Goal: Information Seeking & Learning: Learn about a topic

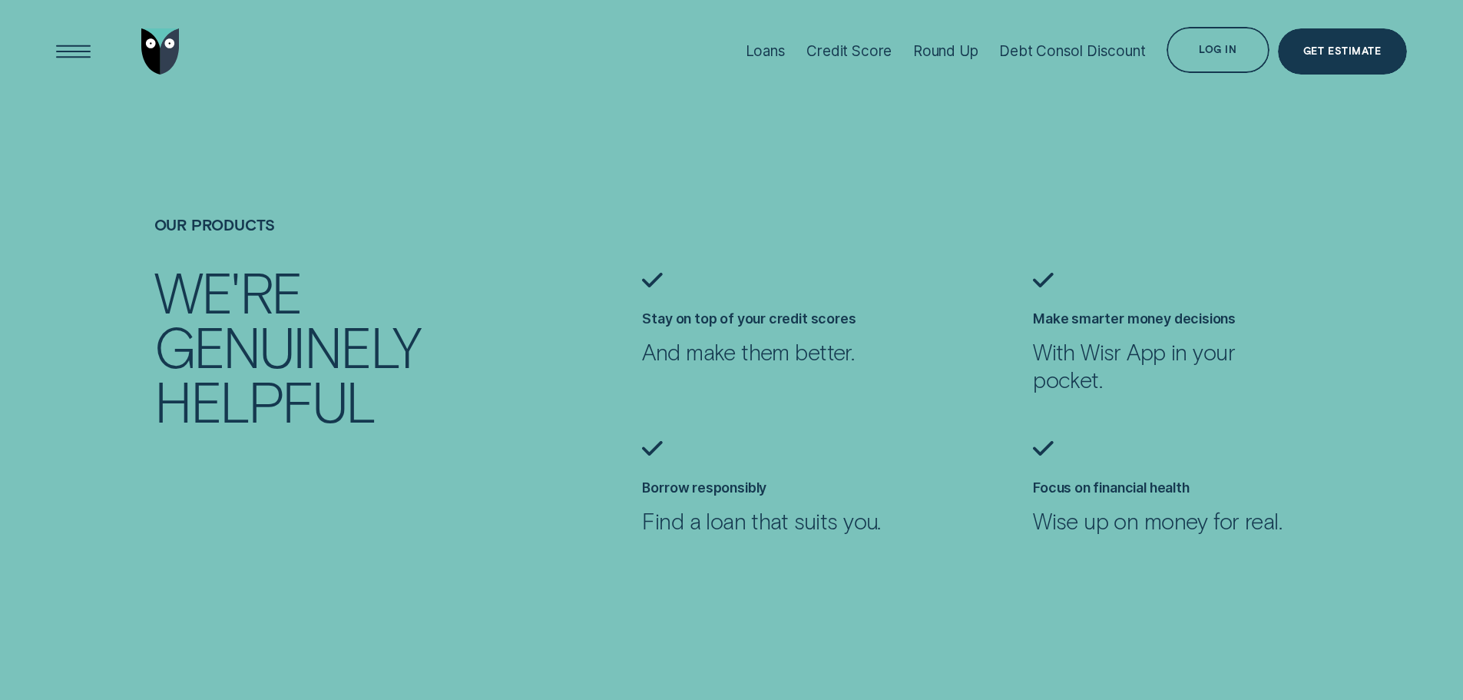
scroll to position [1305, 0]
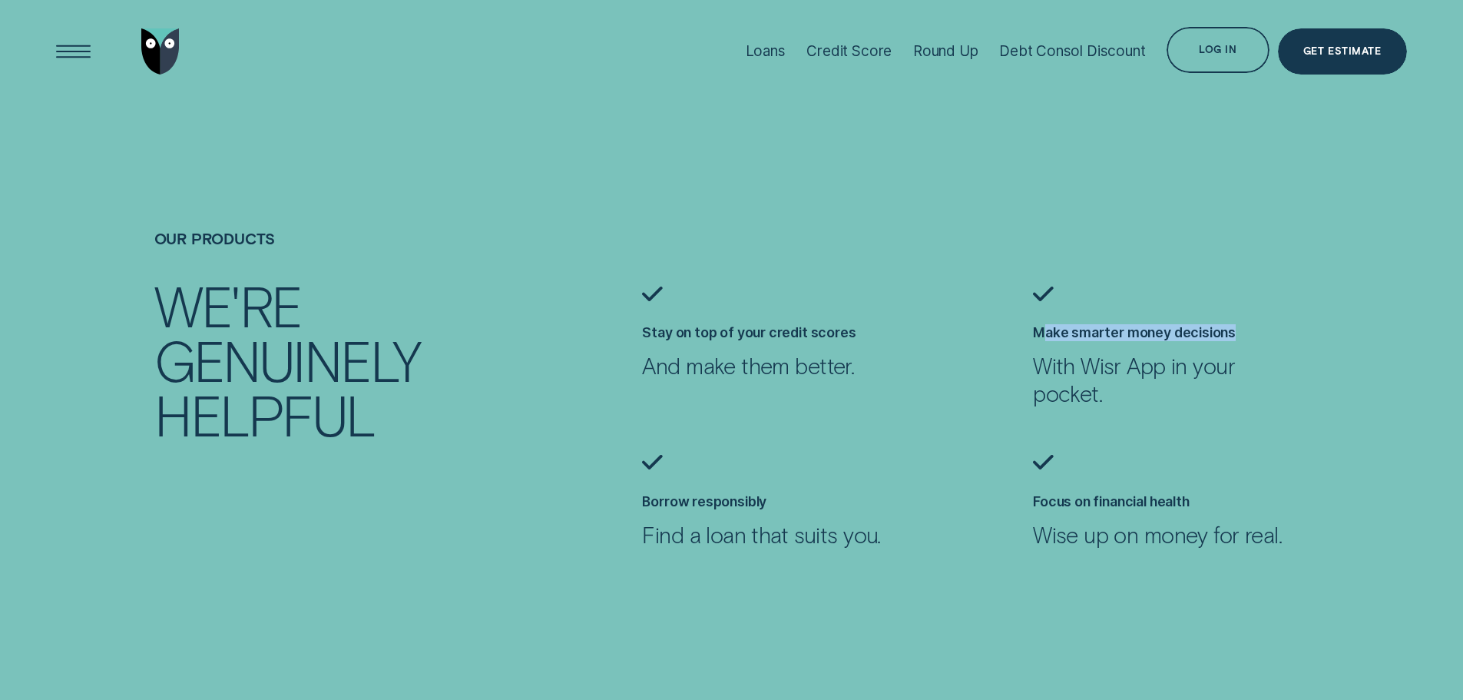
drag, startPoint x: 1044, startPoint y: 328, endPoint x: 1395, endPoint y: 319, distance: 350.3
click at [1395, 319] on ul "Stay on top of your credit scores And make them better. Make smarter money deci…" at bounding box center [1024, 440] width 781 height 309
click at [1317, 361] on li "Make smarter money decisions With Wisr App in your pocket." at bounding box center [1170, 346] width 293 height 121
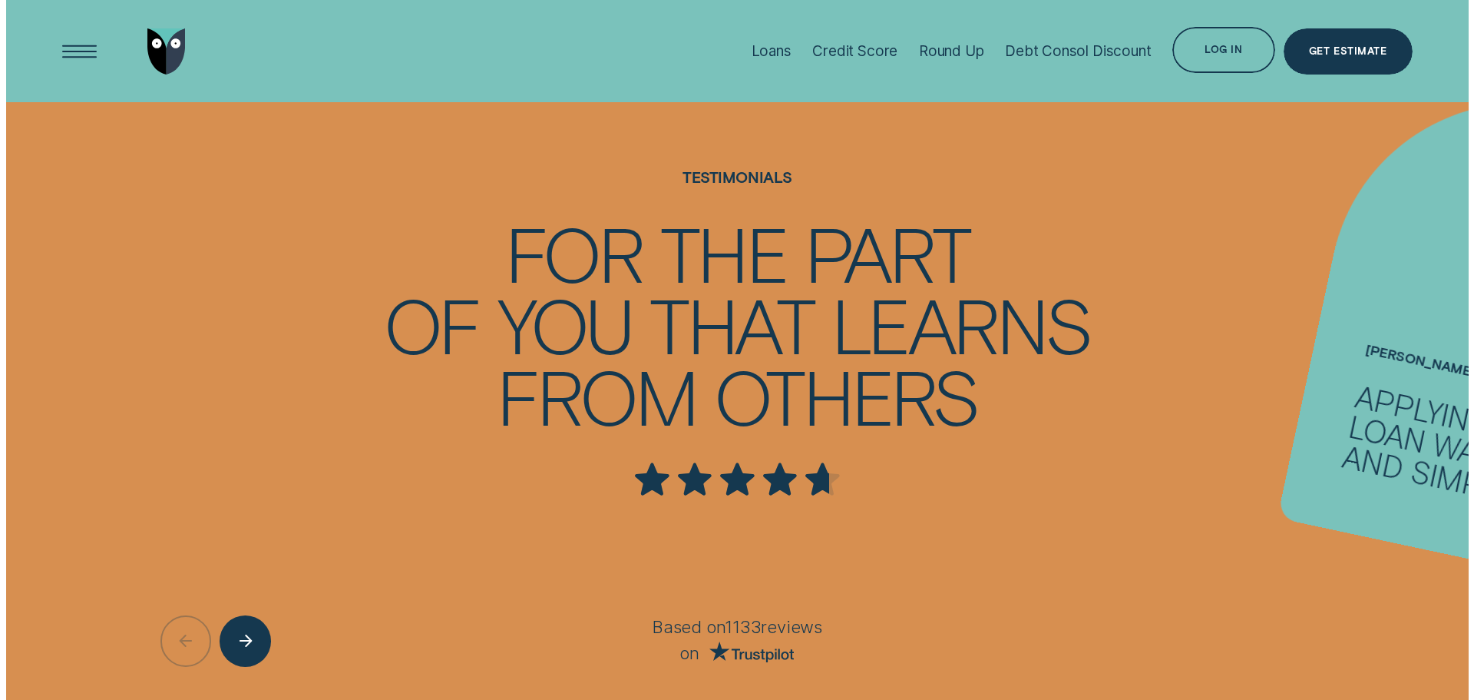
scroll to position [2765, 0]
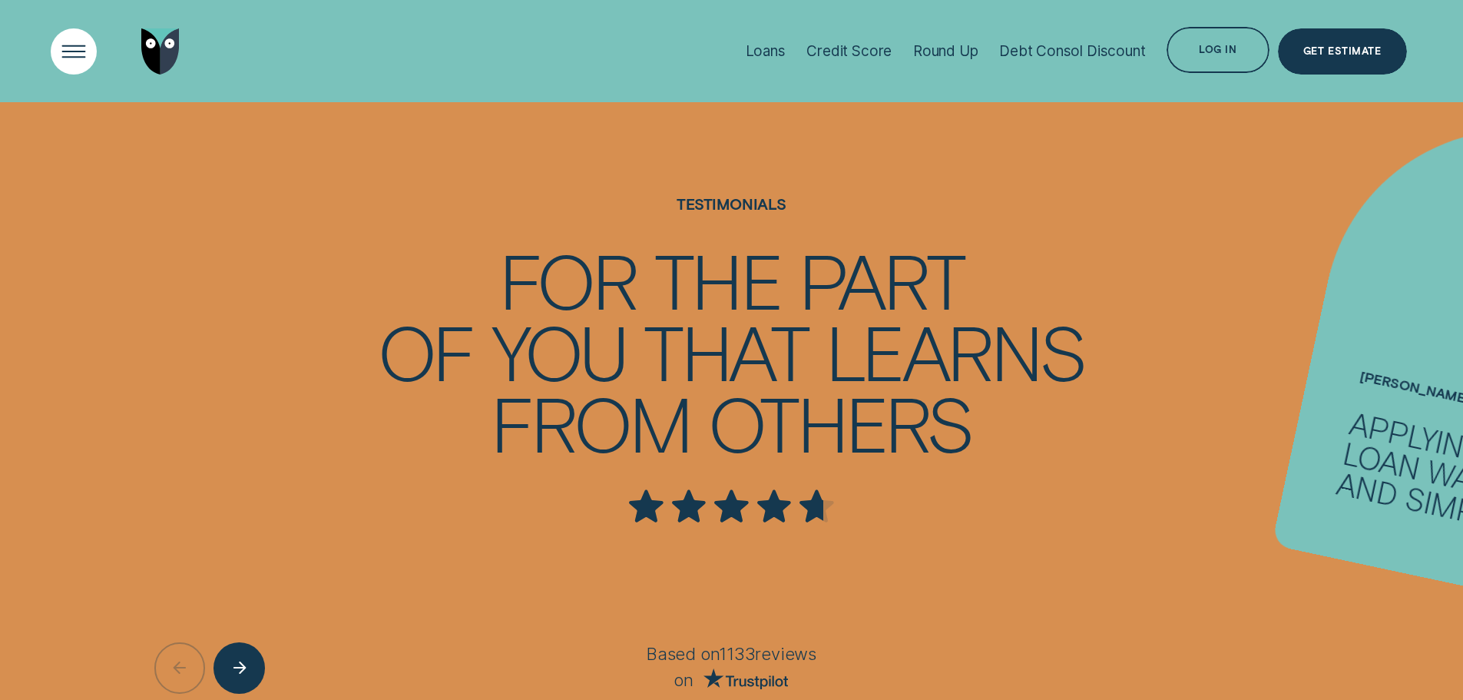
click at [65, 61] on div "Open Menu" at bounding box center [73, 50] width 65 height 65
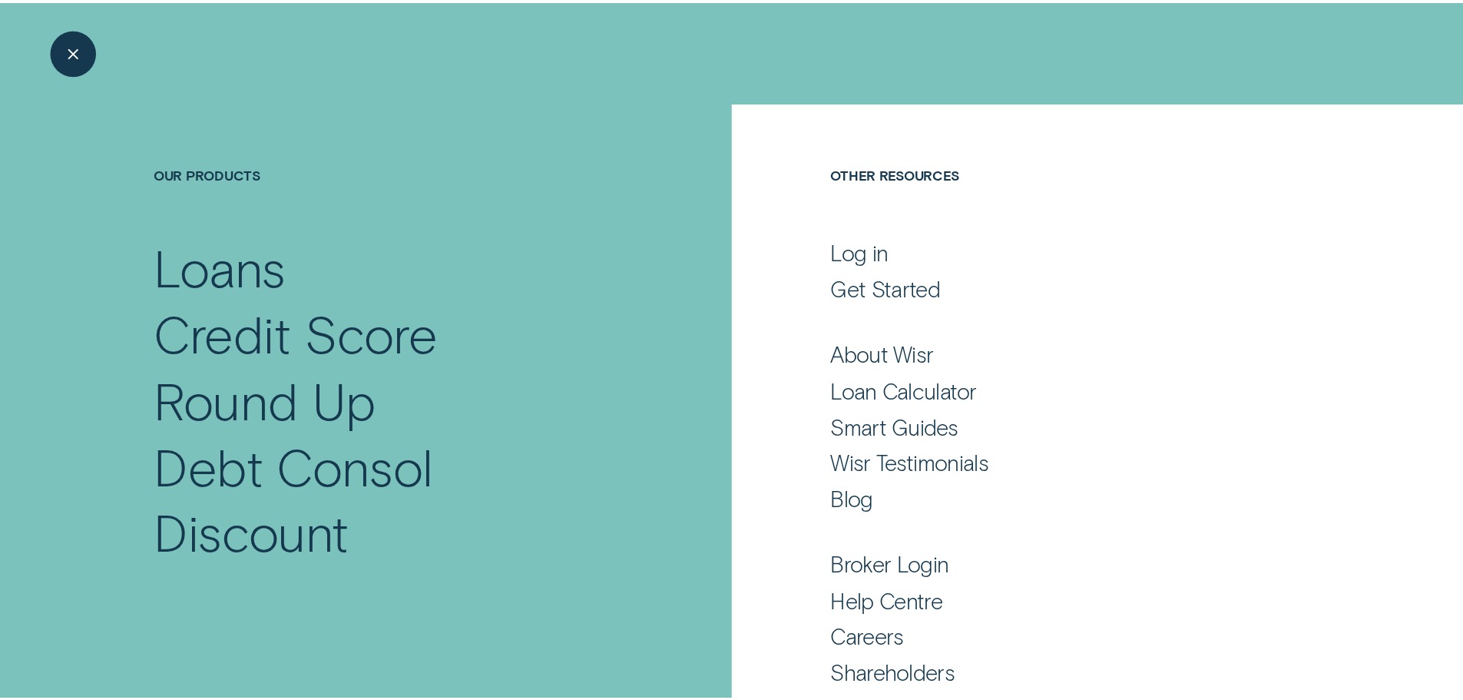
scroll to position [101, 0]
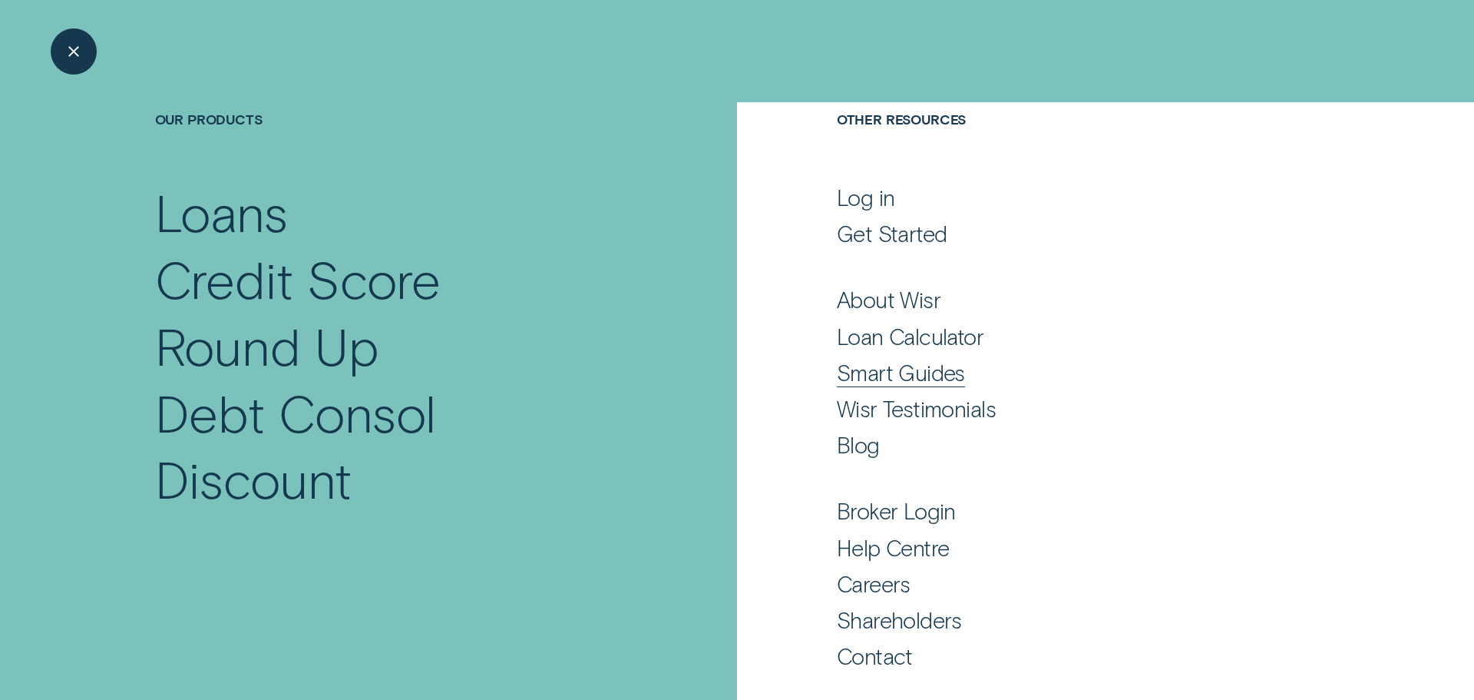
click at [901, 374] on div "Smart Guides" at bounding box center [901, 373] width 128 height 28
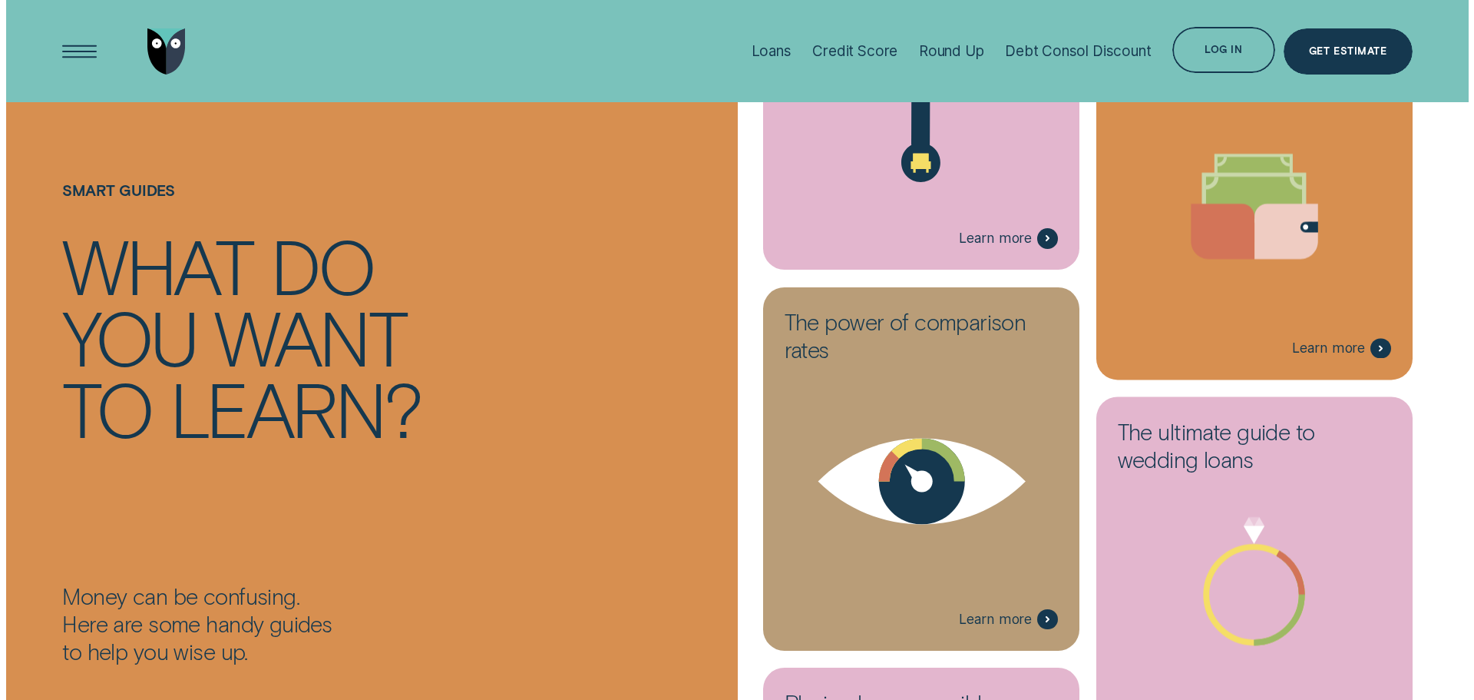
scroll to position [1305, 0]
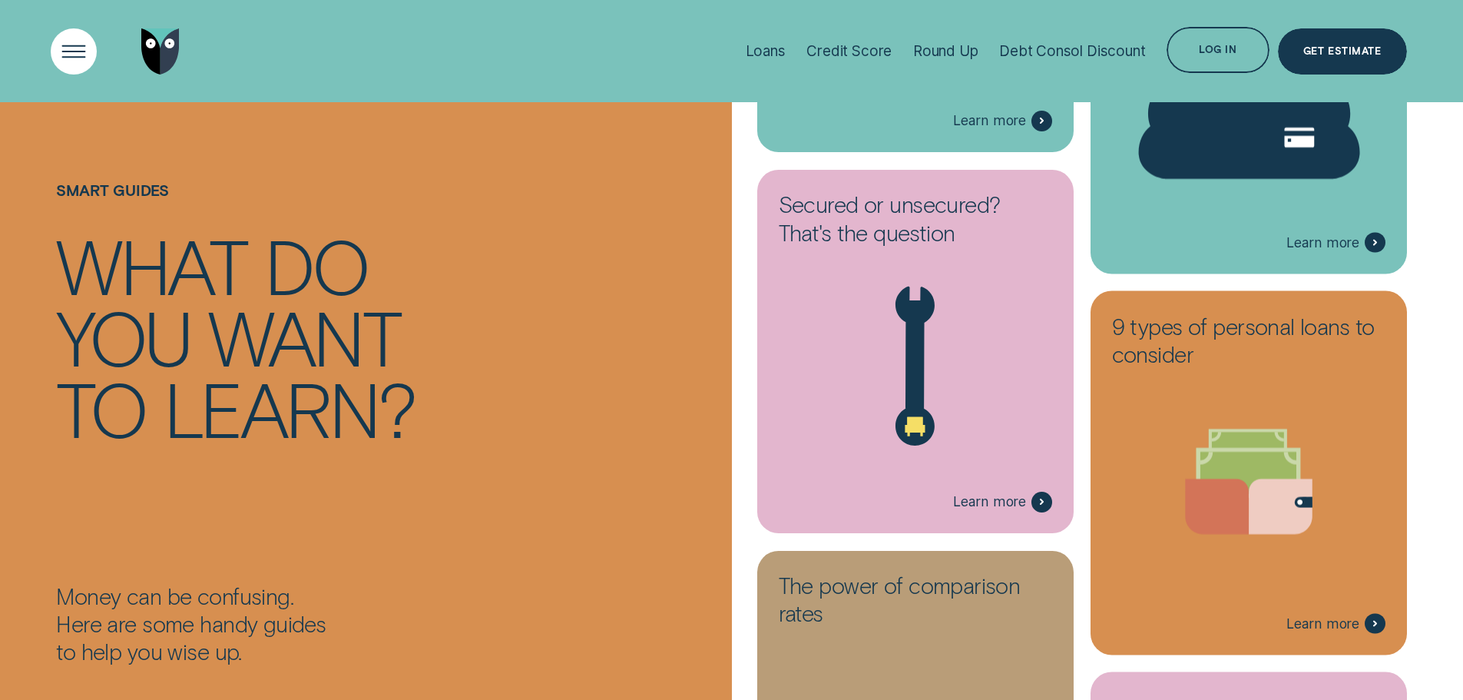
click at [77, 49] on div "Open Menu" at bounding box center [73, 50] width 65 height 65
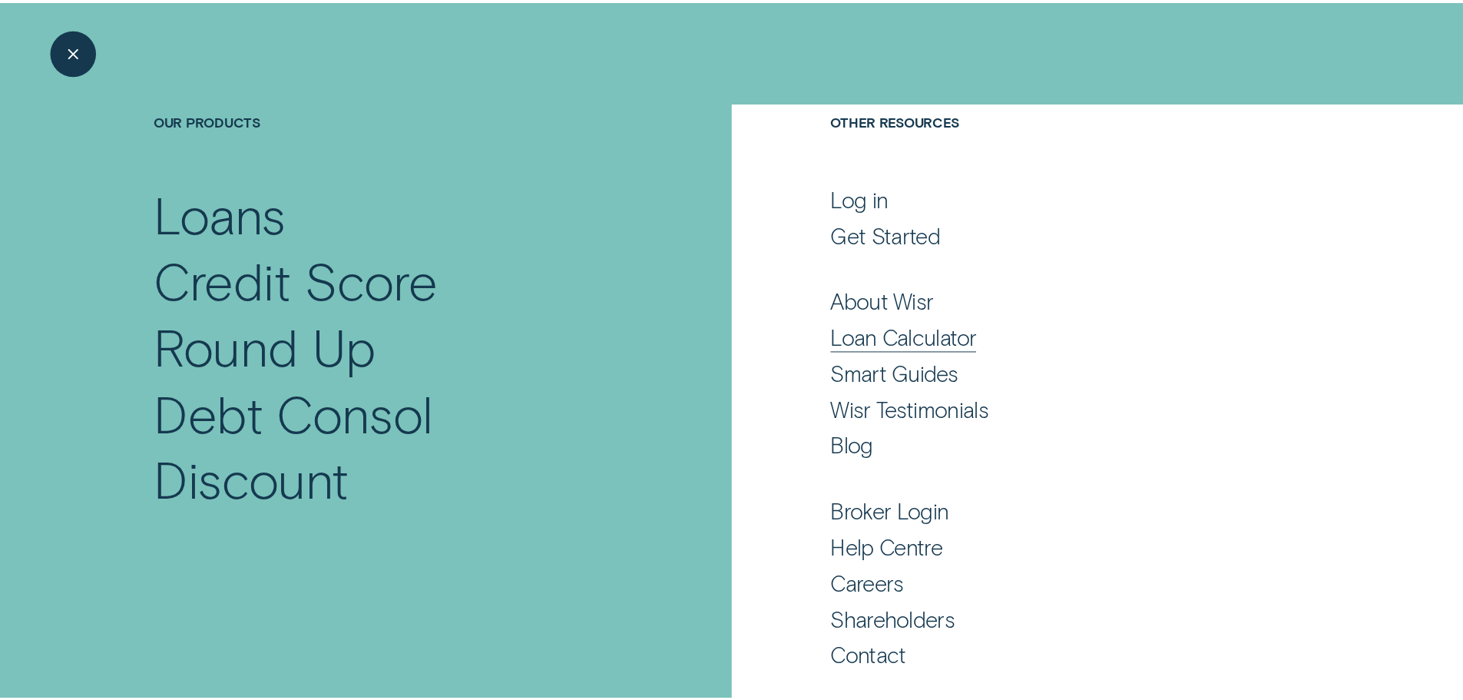
scroll to position [101, 0]
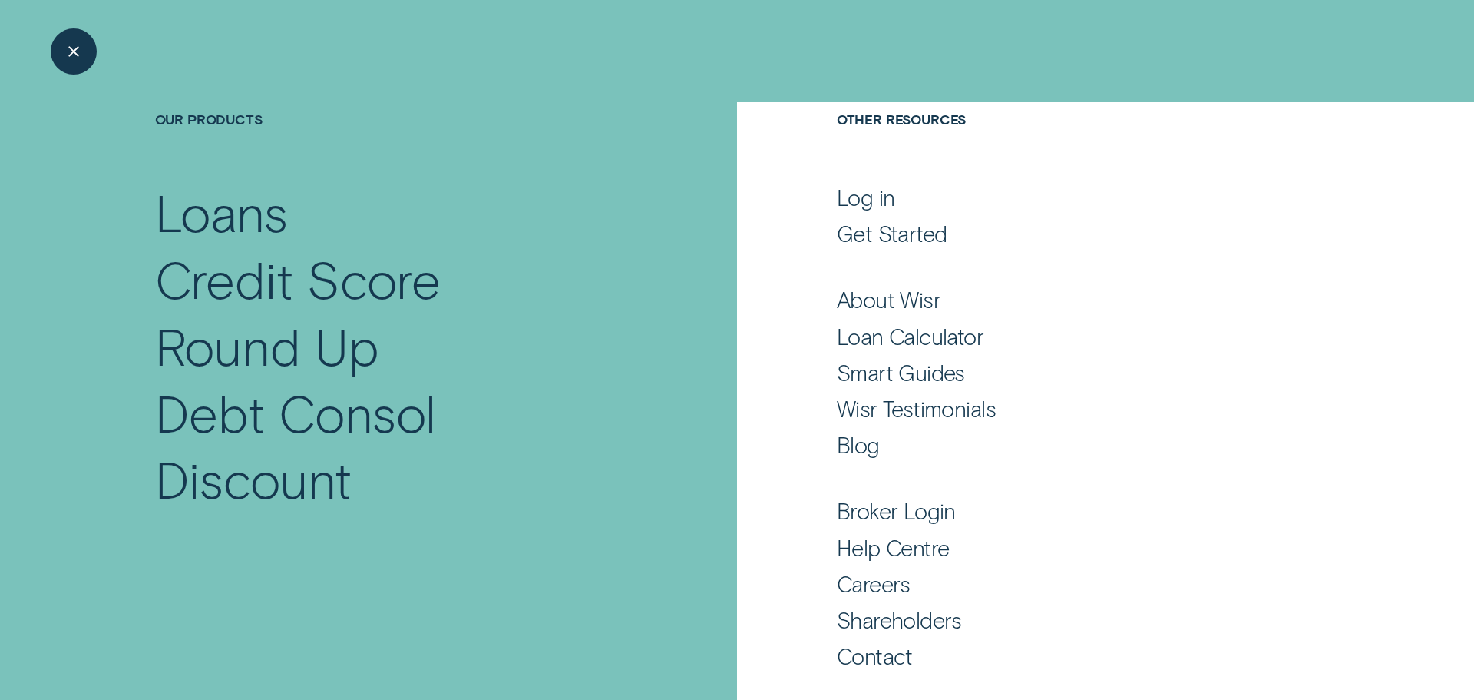
click at [299, 338] on div "Round Up" at bounding box center [267, 346] width 224 height 67
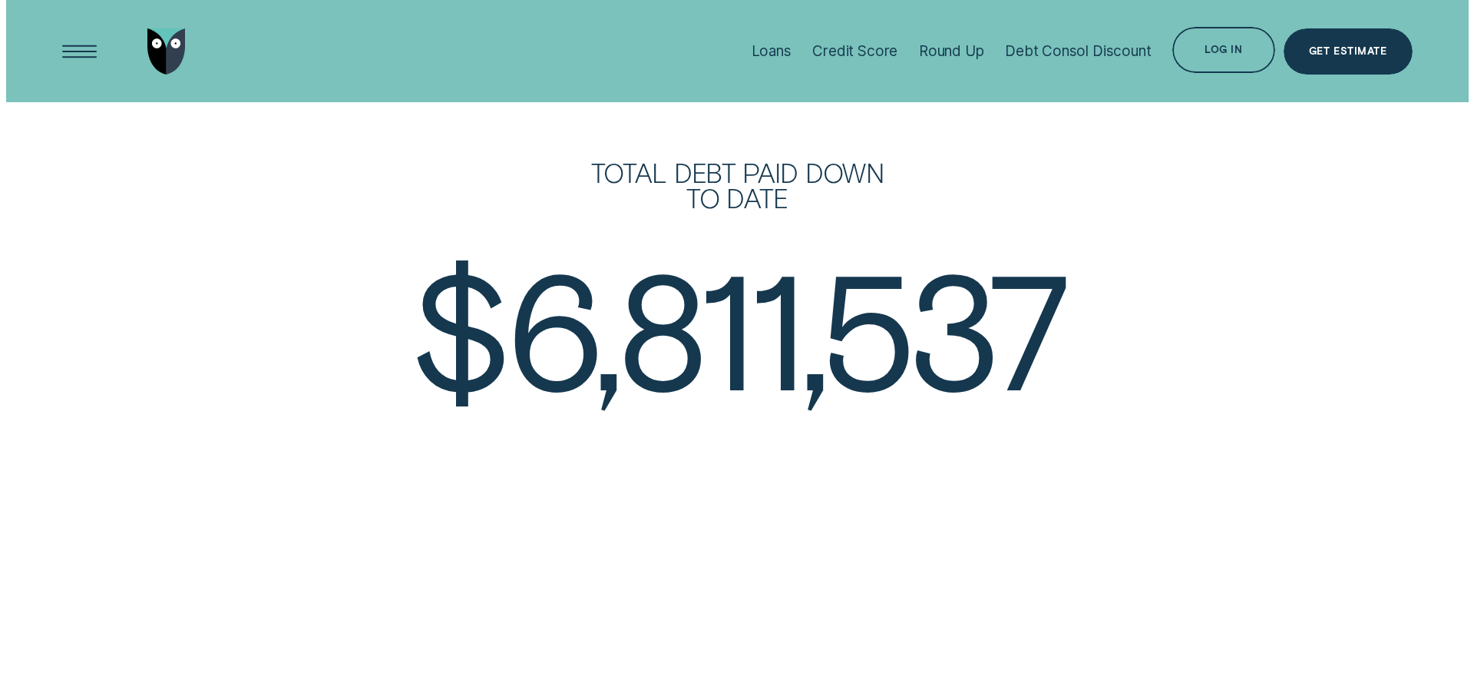
scroll to position [3148, 0]
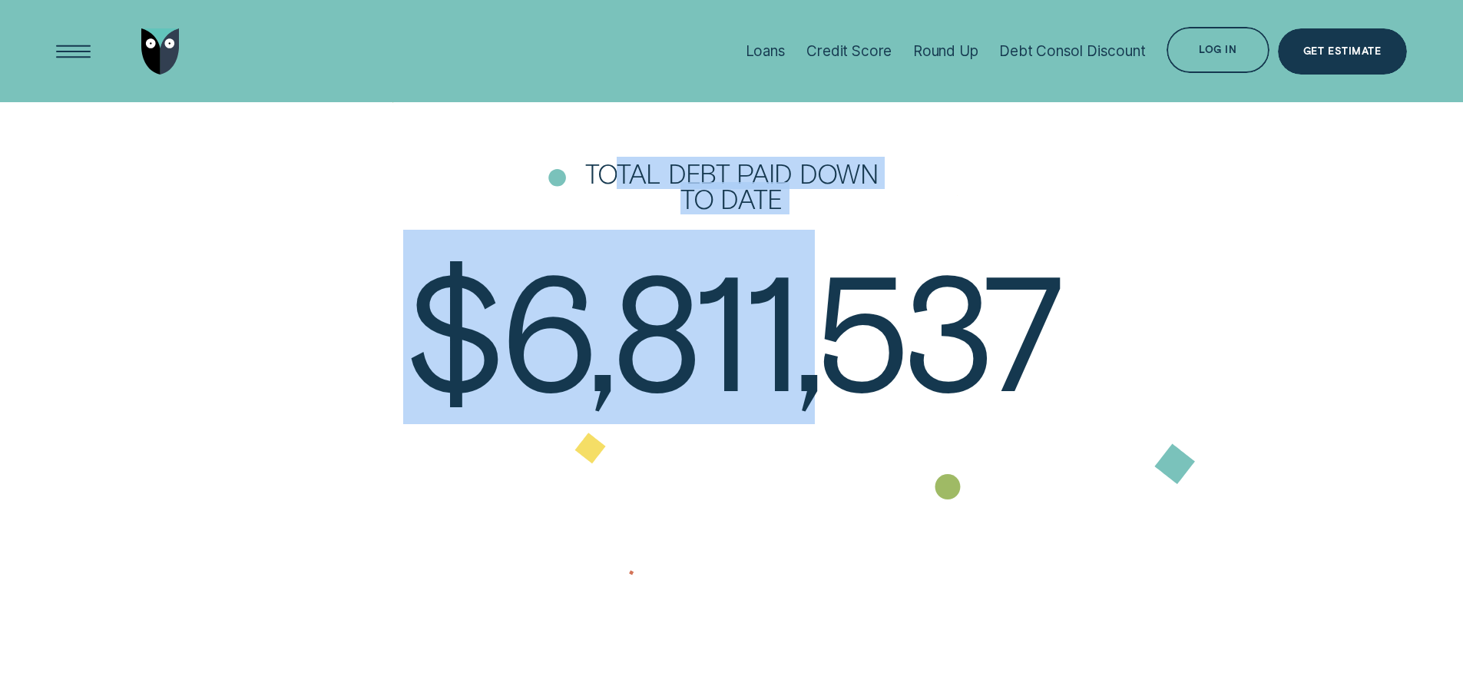
drag, startPoint x: 609, startPoint y: 171, endPoint x: 837, endPoint y: 213, distance: 232.0
click at [837, 213] on div "Total debt PAID DOWN to date $ 6,811,537" at bounding box center [731, 283] width 1463 height 247
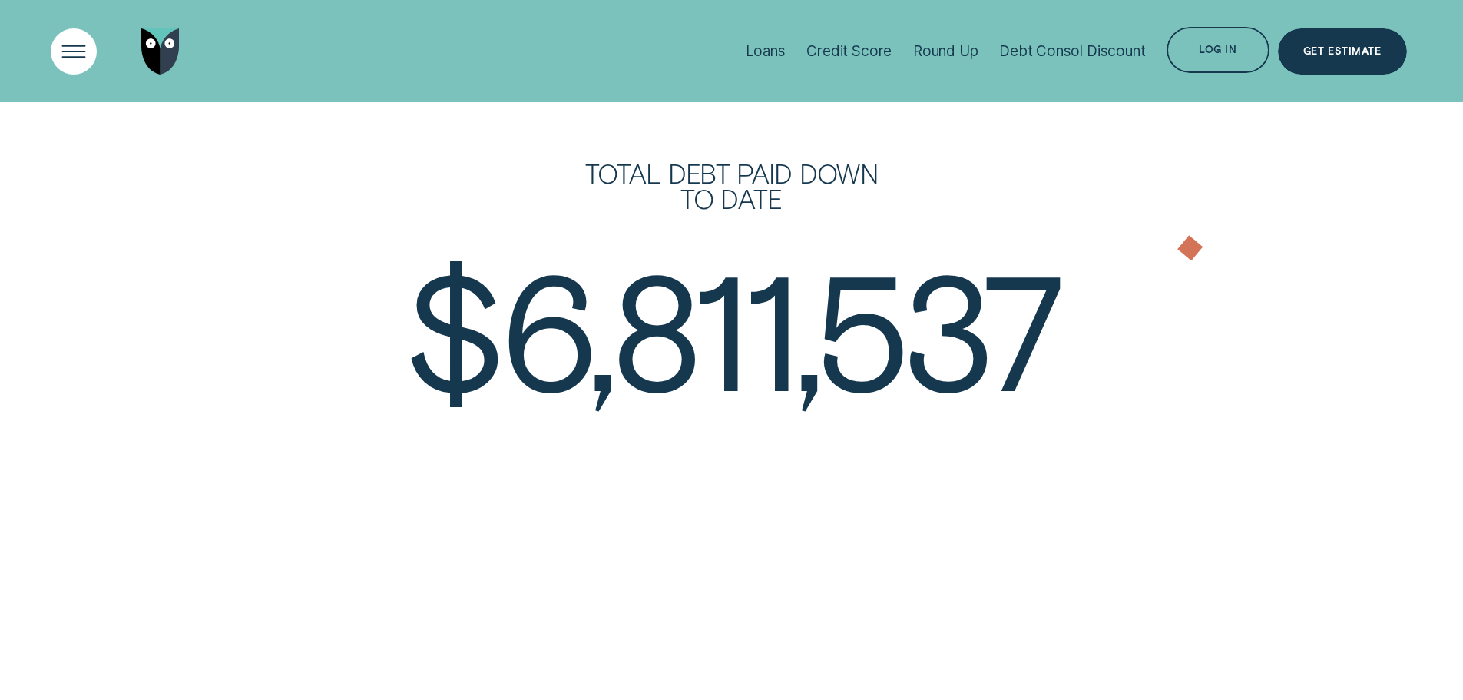
click at [71, 43] on div "Open Menu" at bounding box center [73, 50] width 65 height 65
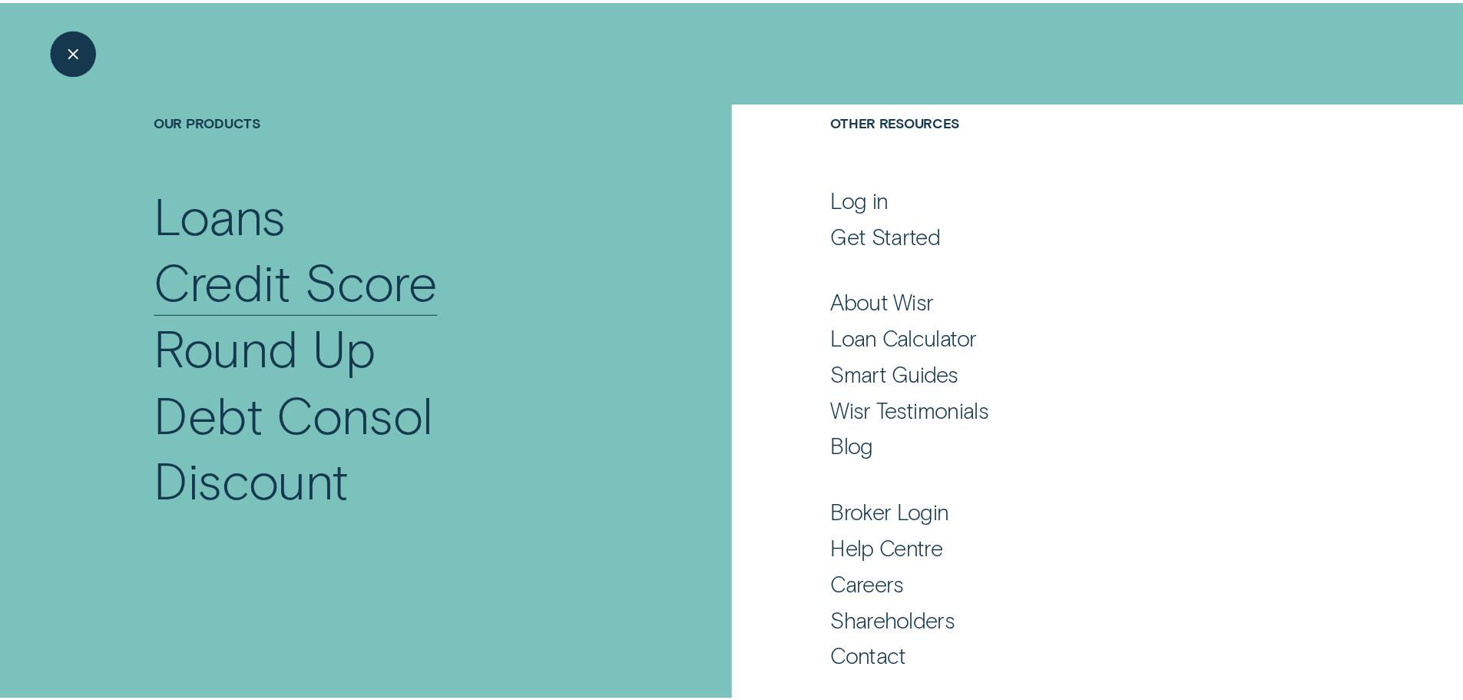
scroll to position [101, 0]
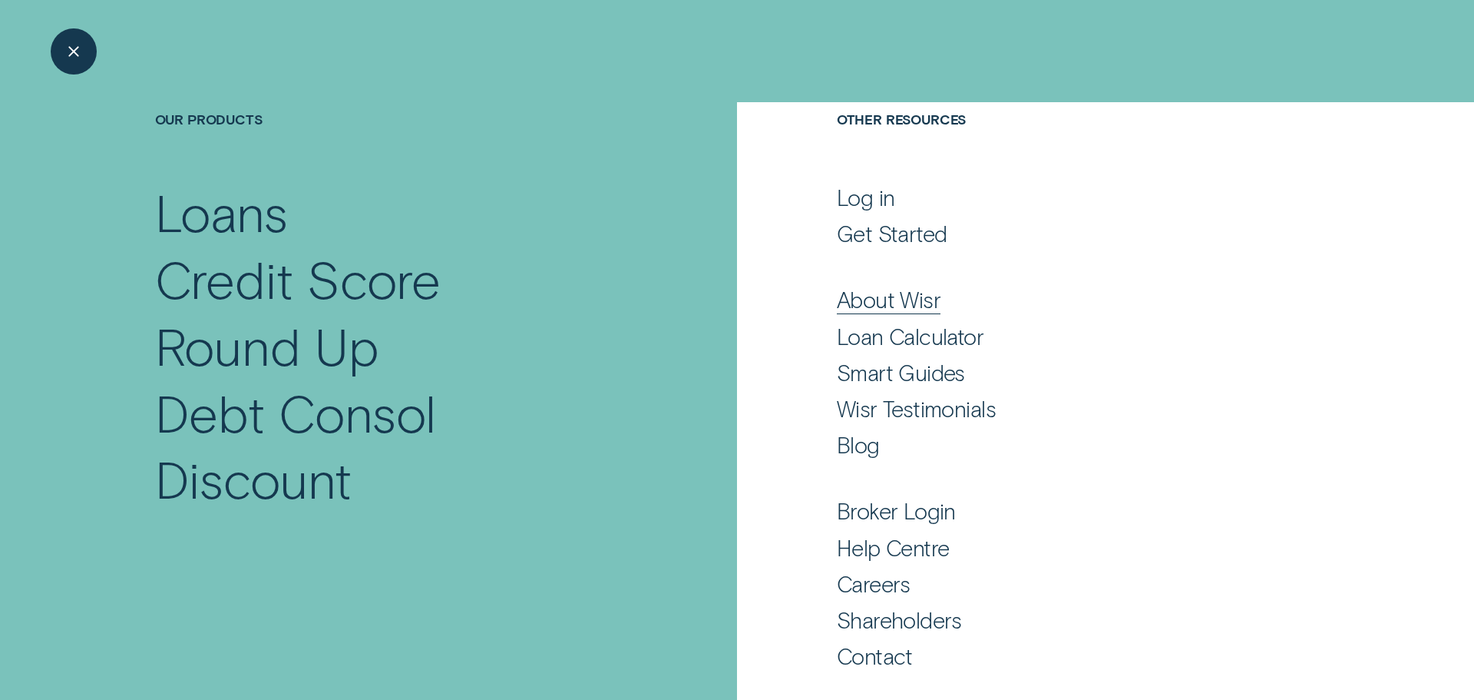
click at [853, 294] on div "About Wisr" at bounding box center [889, 300] width 104 height 28
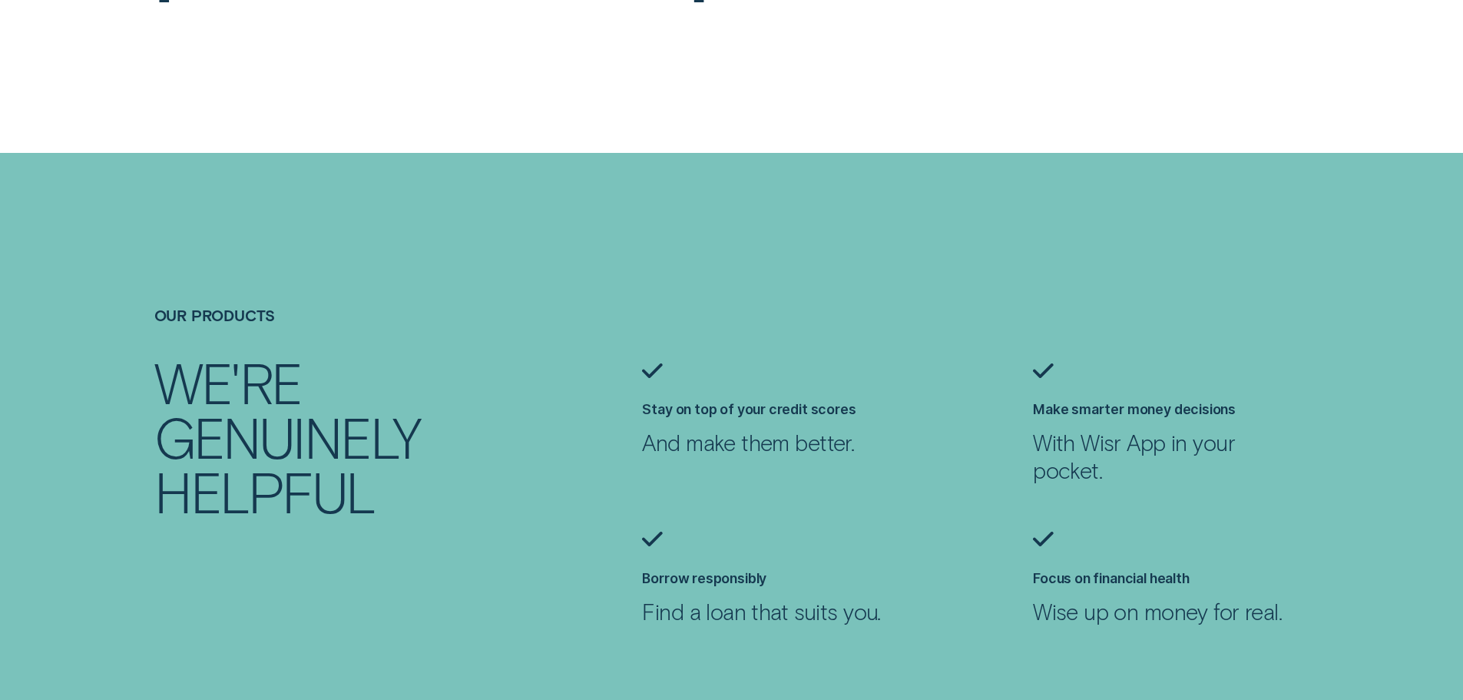
scroll to position [1305, 0]
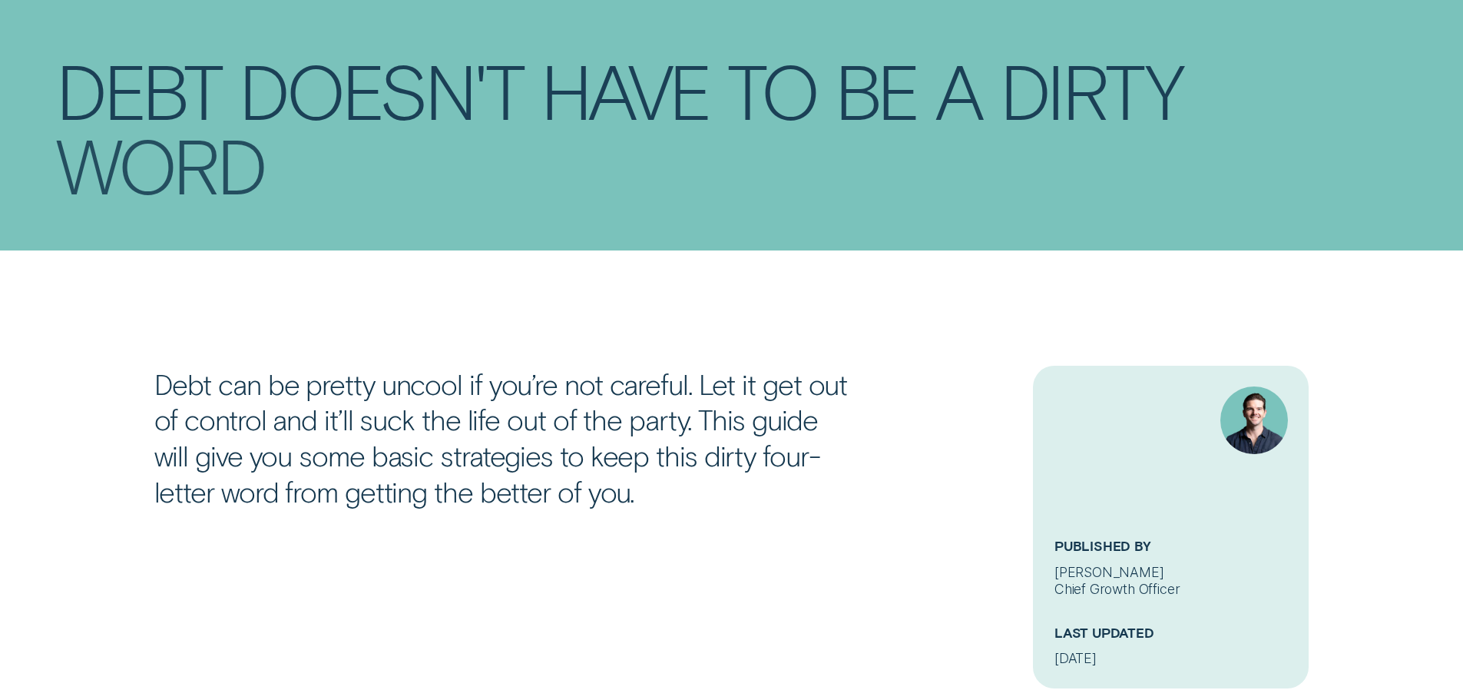
scroll to position [461, 0]
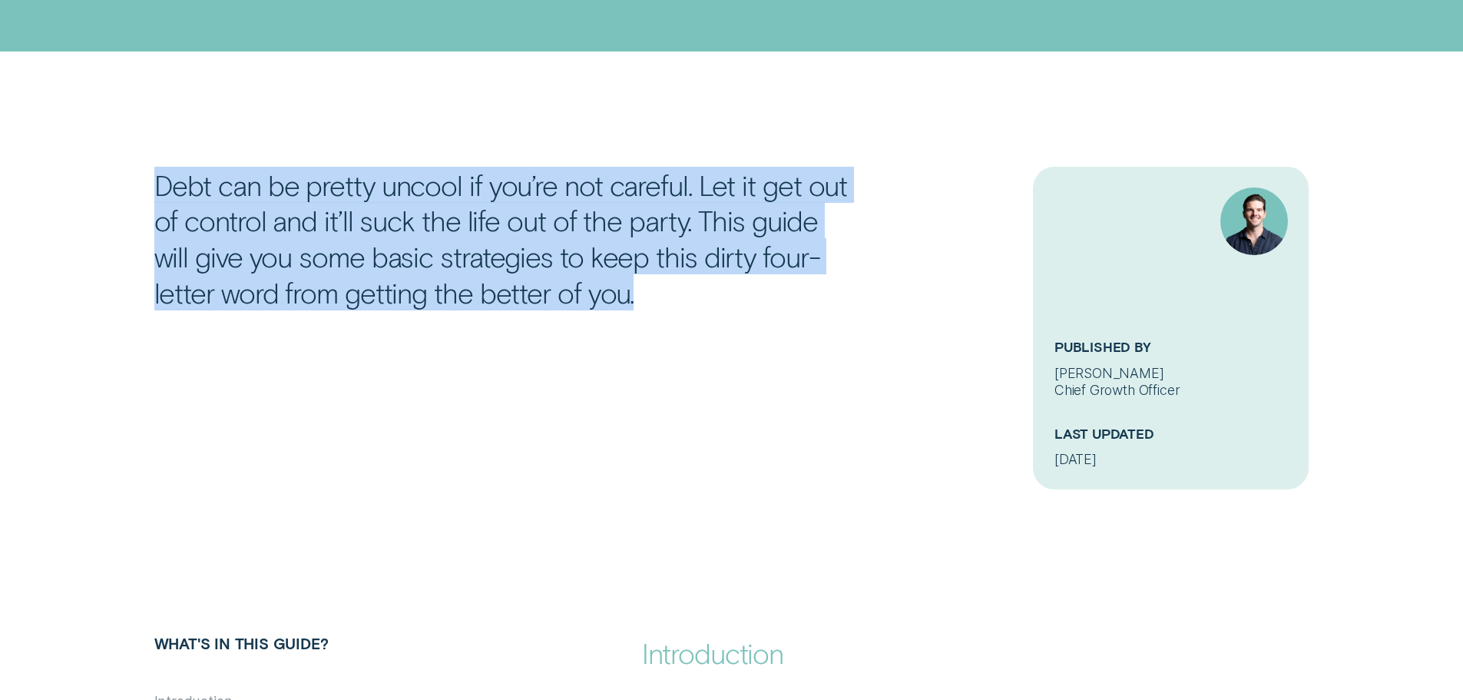
drag, startPoint x: 151, startPoint y: 181, endPoint x: 859, endPoint y: 299, distance: 717.0
click at [859, 299] on div "Debt can be pretty uncool if you’re not careful. Let it get out of control and …" at bounding box center [535, 239] width 781 height 144
click at [613, 263] on p "Debt can be pretty uncool if you’re not careful. Let it get out of control and …" at bounding box center [506, 239] width 704 height 144
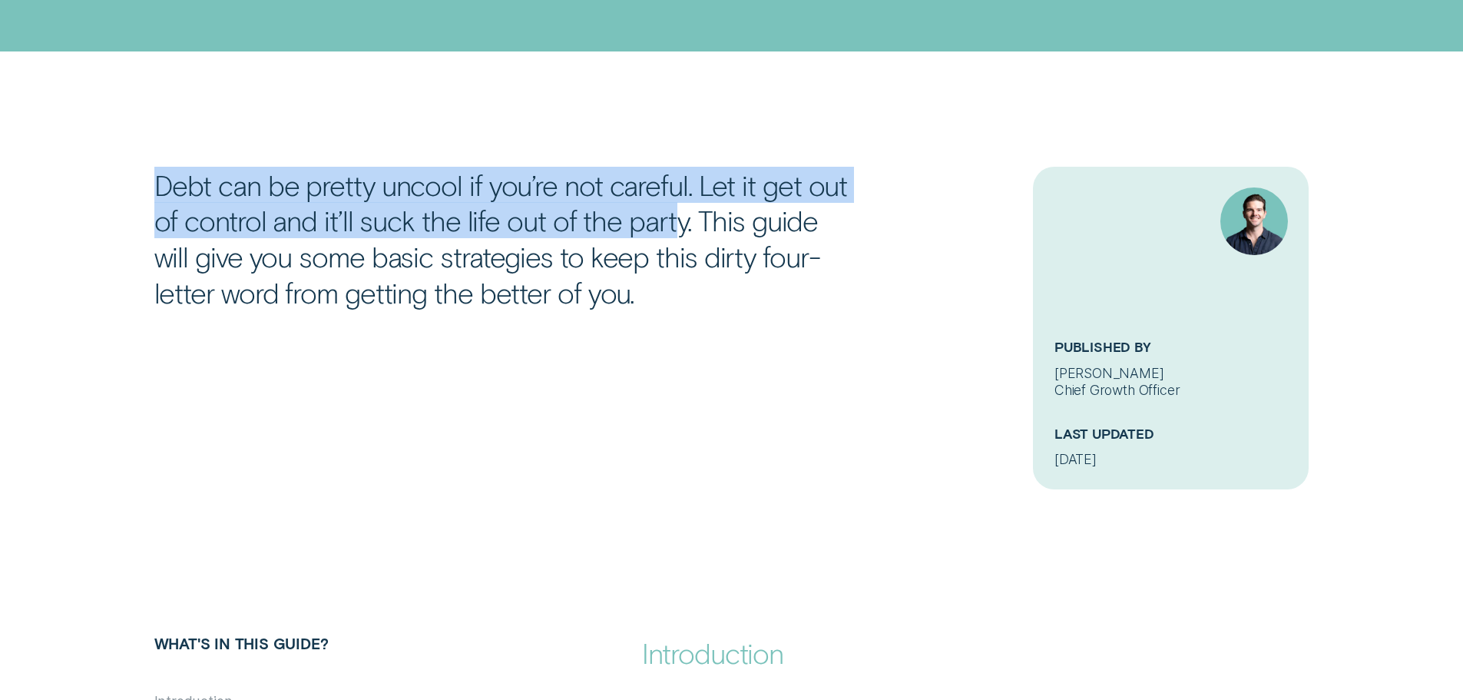
drag, startPoint x: 165, startPoint y: 190, endPoint x: 677, endPoint y: 220, distance: 512.4
click at [677, 220] on p "Debt can be pretty uncool if you’re not careful. Let it get out of control and …" at bounding box center [506, 239] width 704 height 144
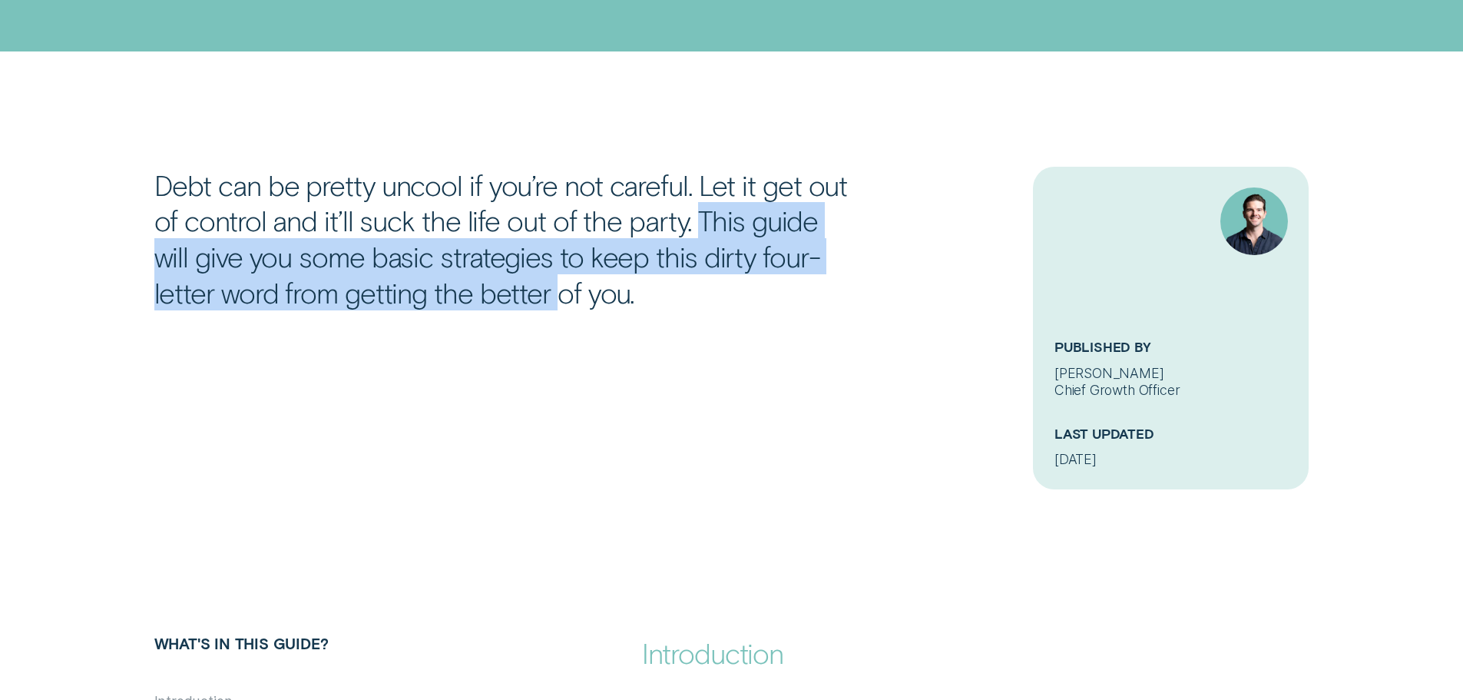
drag, startPoint x: 698, startPoint y: 222, endPoint x: 488, endPoint y: 283, distance: 219.0
click at [488, 283] on p "Debt can be pretty uncool if you’re not careful. Let it get out of control and …" at bounding box center [506, 239] width 704 height 144
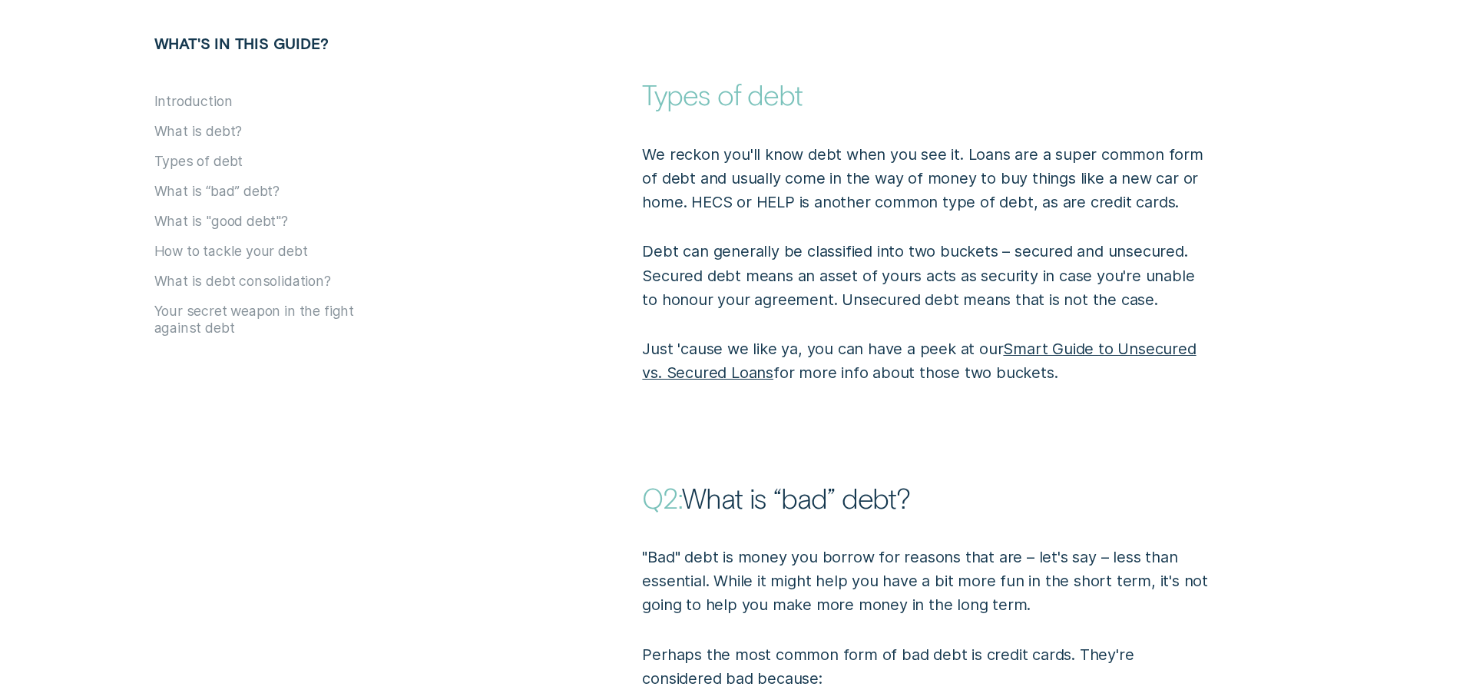
scroll to position [2304, 0]
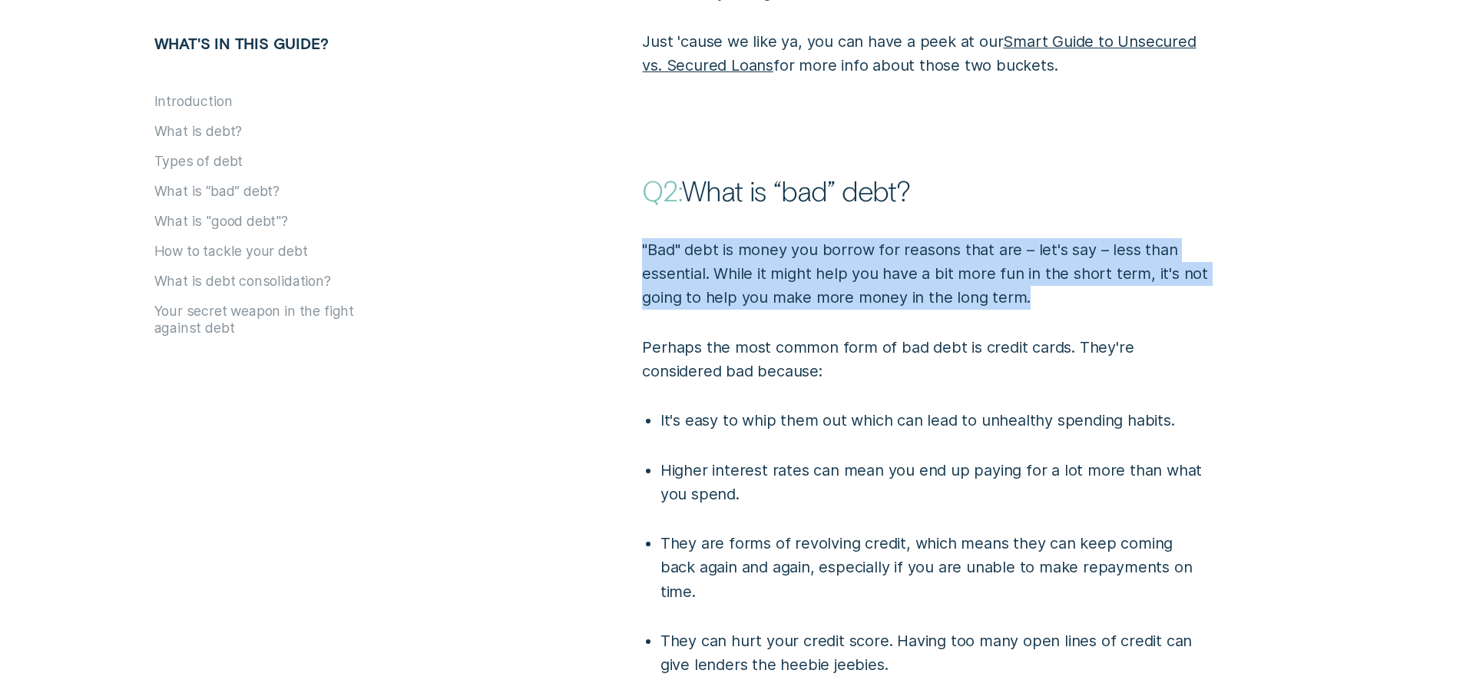
drag, startPoint x: 617, startPoint y: 247, endPoint x: 1079, endPoint y: 294, distance: 464.7
click at [1079, 294] on div ""Bad" debt is money you borrow for reasons that are – let's say – less than ess…" at bounding box center [975, 441] width 879 height 469
click at [1079, 294] on p ""Bad" debt is money you borrow for reasons that are – let's say – less than ess…" at bounding box center [926, 273] width 569 height 71
drag, startPoint x: 1083, startPoint y: 296, endPoint x: 573, endPoint y: 251, distance: 511.9
click at [573, 251] on div ""Bad" debt is money you borrow for reasons that are – let's say – less than ess…" at bounding box center [975, 441] width 879 height 469
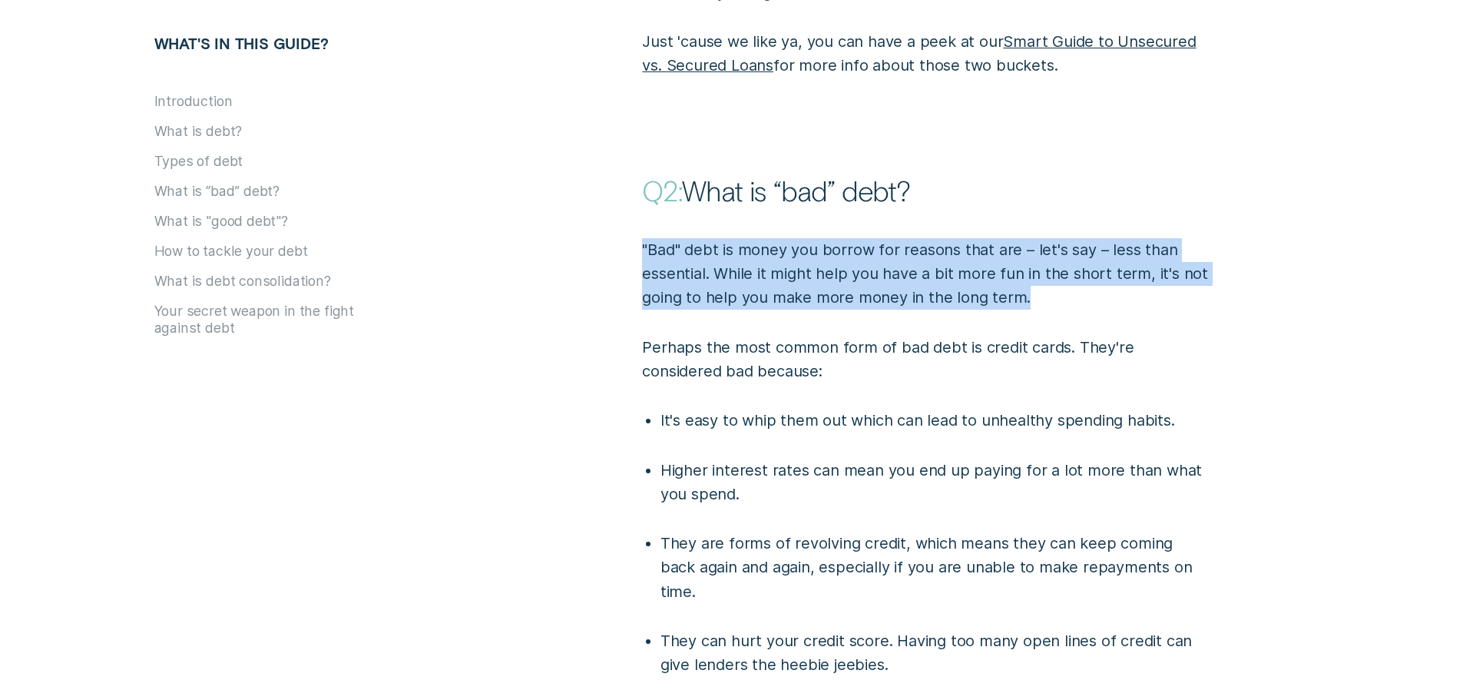
click at [783, 269] on p ""Bad" debt is money you borrow for reasons that are – let's say – less than ess…" at bounding box center [926, 273] width 569 height 71
drag, startPoint x: 640, startPoint y: 257, endPoint x: 1116, endPoint y: 302, distance: 477.4
click at [1116, 302] on div ""Bad" debt is money you borrow for reasons that are – let's say – less than ess…" at bounding box center [927, 441] width 586 height 469
click at [1116, 302] on p ""Bad" debt is money you borrow for reasons that are – let's say – less than ess…" at bounding box center [926, 273] width 569 height 71
drag, startPoint x: 1116, startPoint y: 302, endPoint x: 568, endPoint y: 247, distance: 550.3
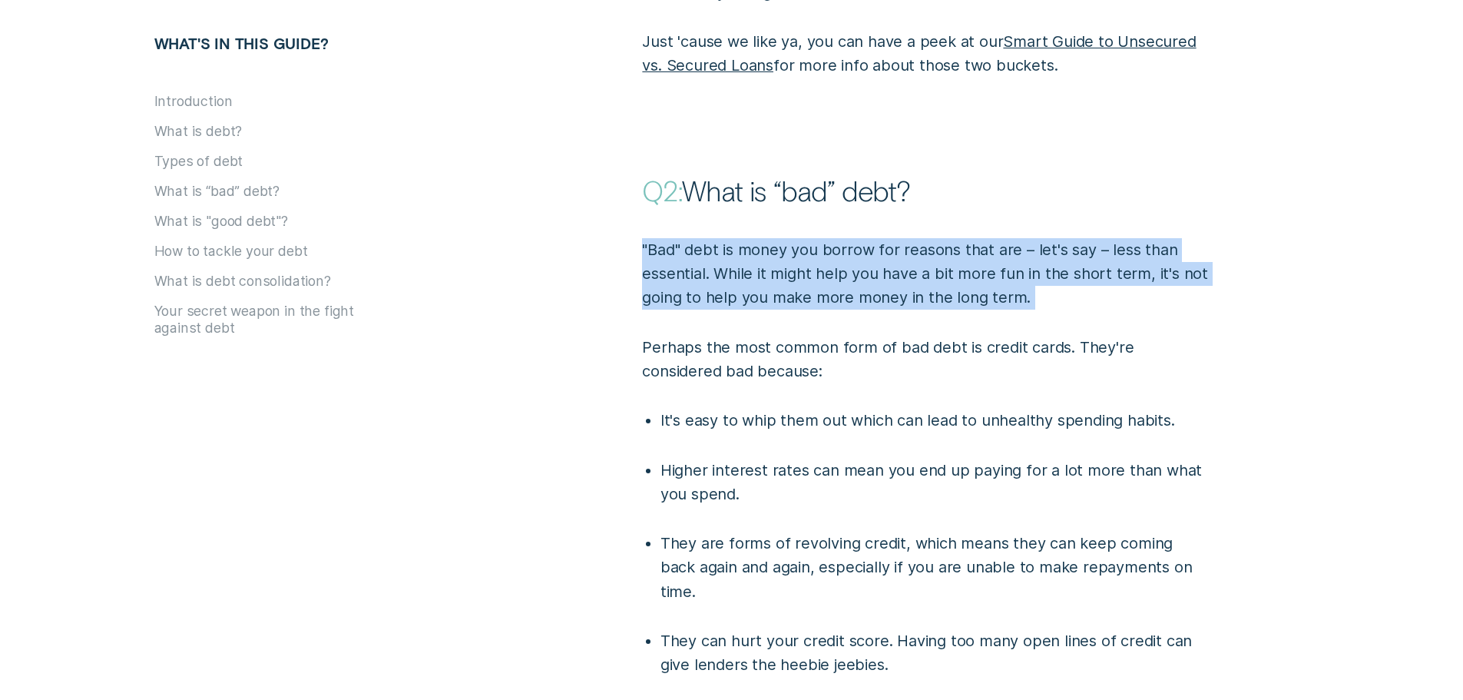
click at [568, 247] on div ""Bad" debt is money you borrow for reasons that are – let's say – less than ess…" at bounding box center [975, 441] width 879 height 469
click at [722, 297] on p ""Bad" debt is money you borrow for reasons that are – let's say – less than ess…" at bounding box center [926, 273] width 569 height 71
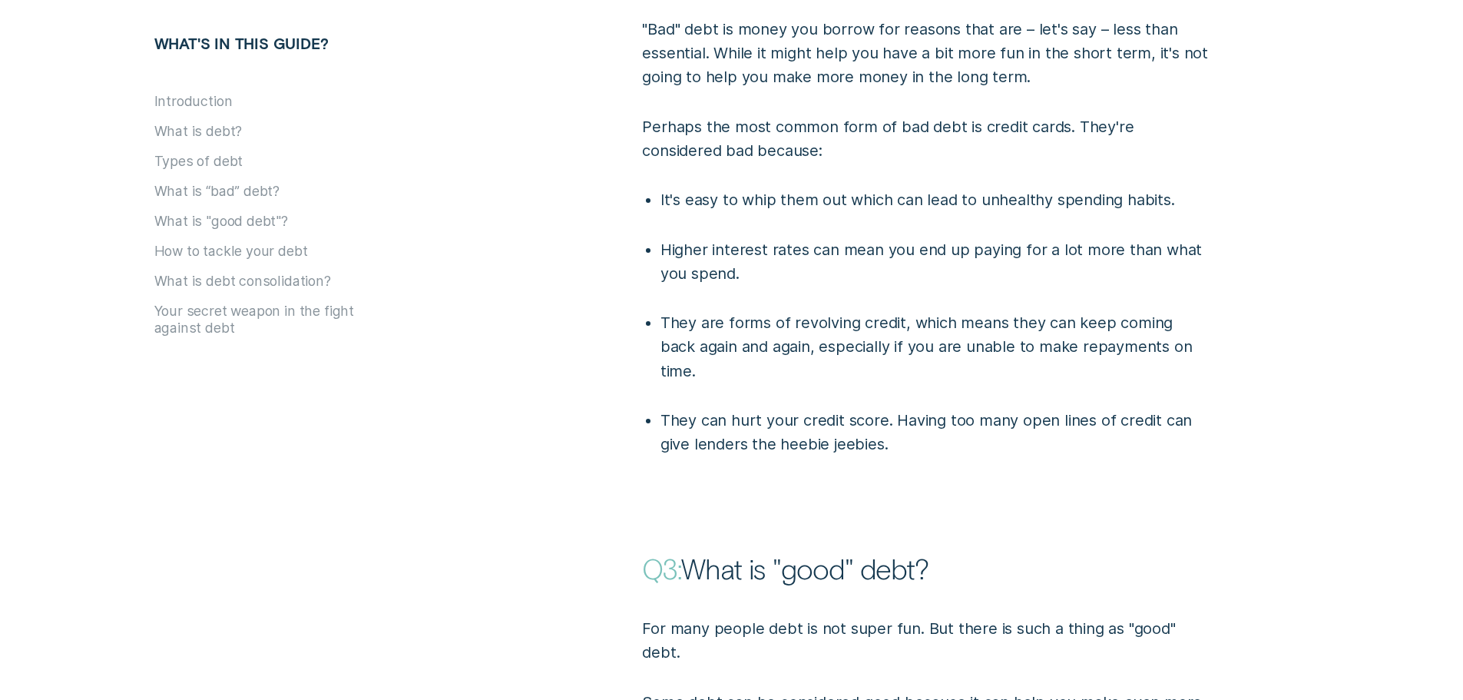
scroll to position [2534, 0]
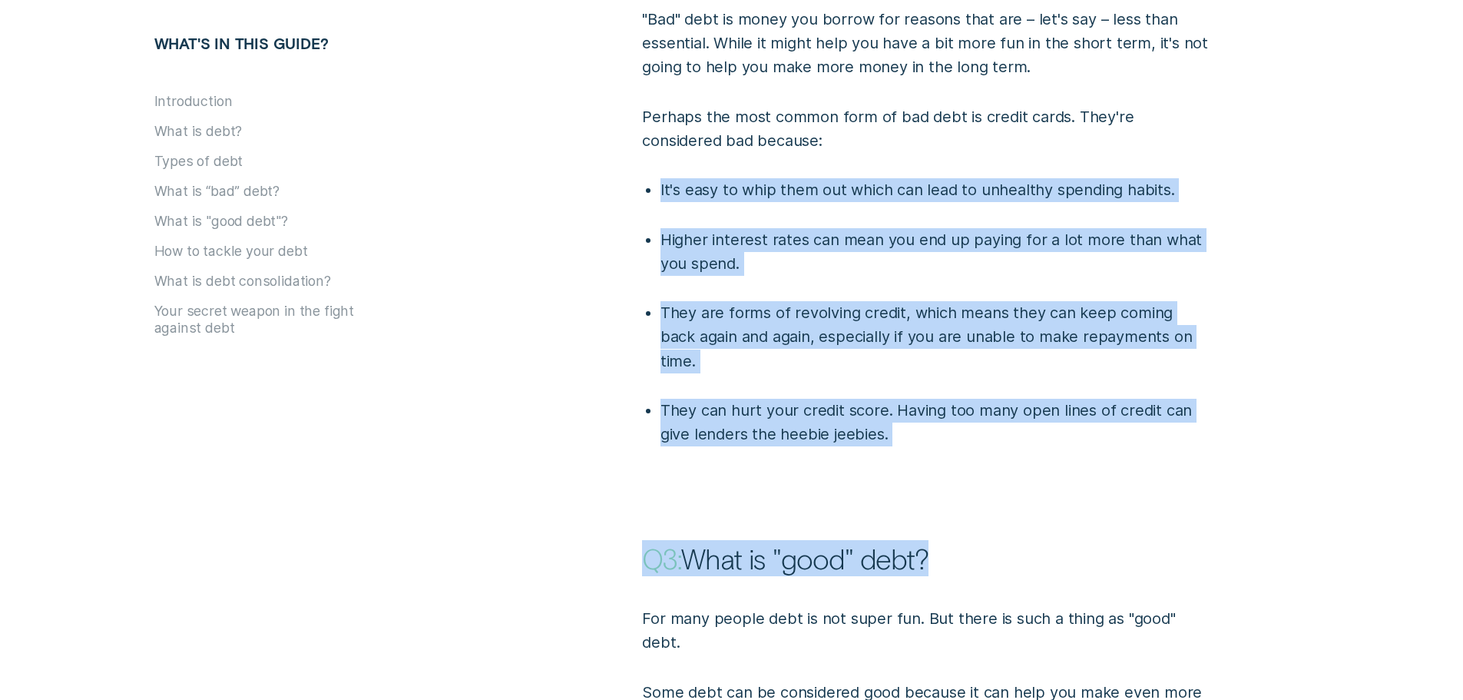
drag, startPoint x: 638, startPoint y: 200, endPoint x: 1230, endPoint y: 431, distance: 635.3
click at [1230, 431] on div "Introduction So, you’ve just been approved for an exciting new loan. Goodbye in…" at bounding box center [975, 415] width 879 height 3708
click at [1230, 446] on div "Q3: What is "good" debt?" at bounding box center [975, 511] width 879 height 130
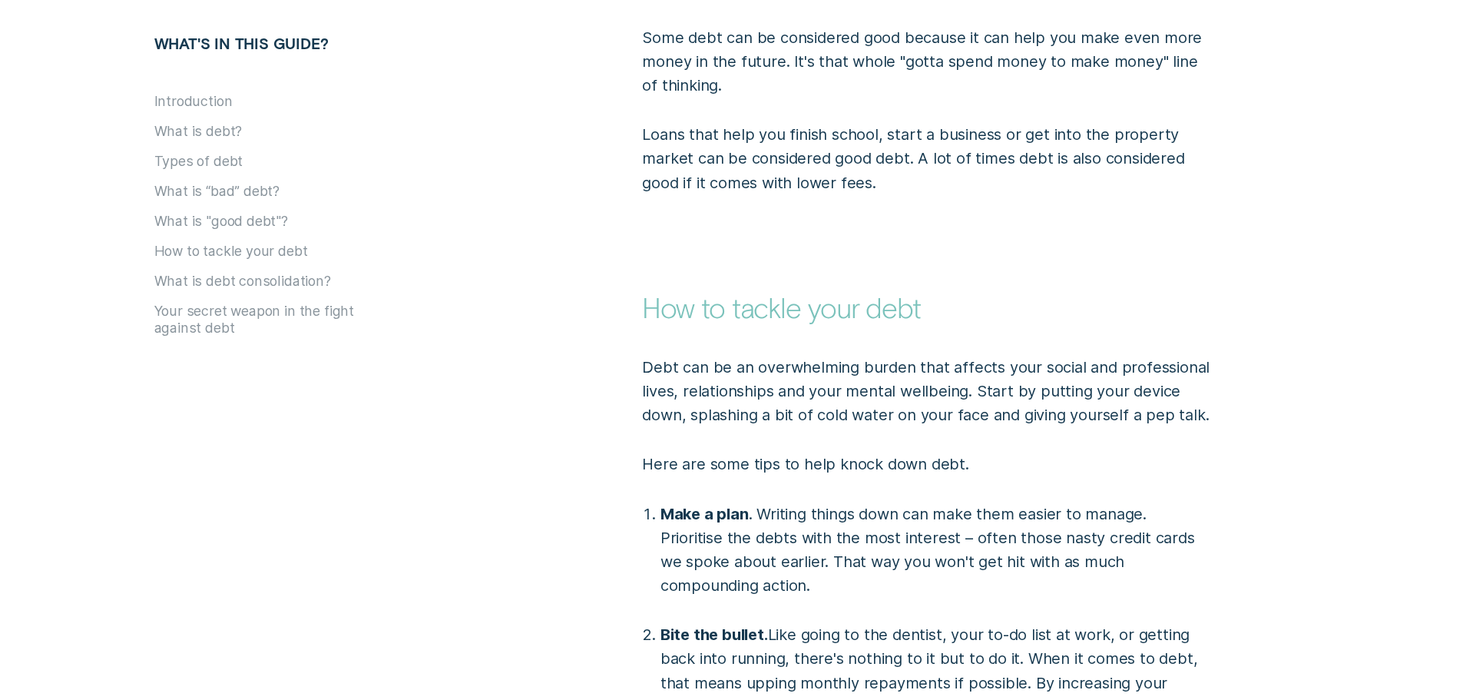
scroll to position [3225, 0]
